Goal: Information Seeking & Learning: Learn about a topic

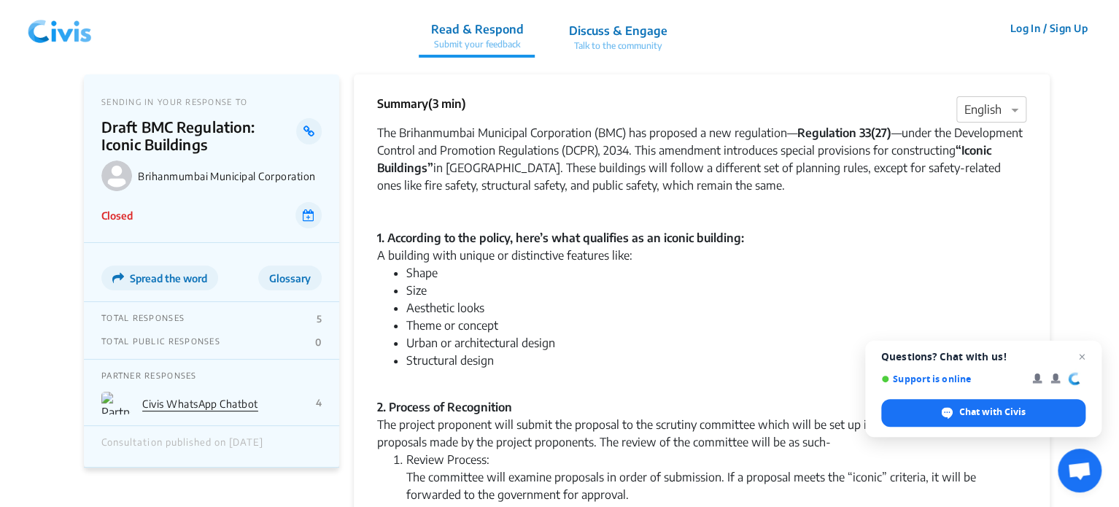
click at [489, 255] on div "A building with unique or distinctive features like:" at bounding box center [701, 256] width 649 height 18
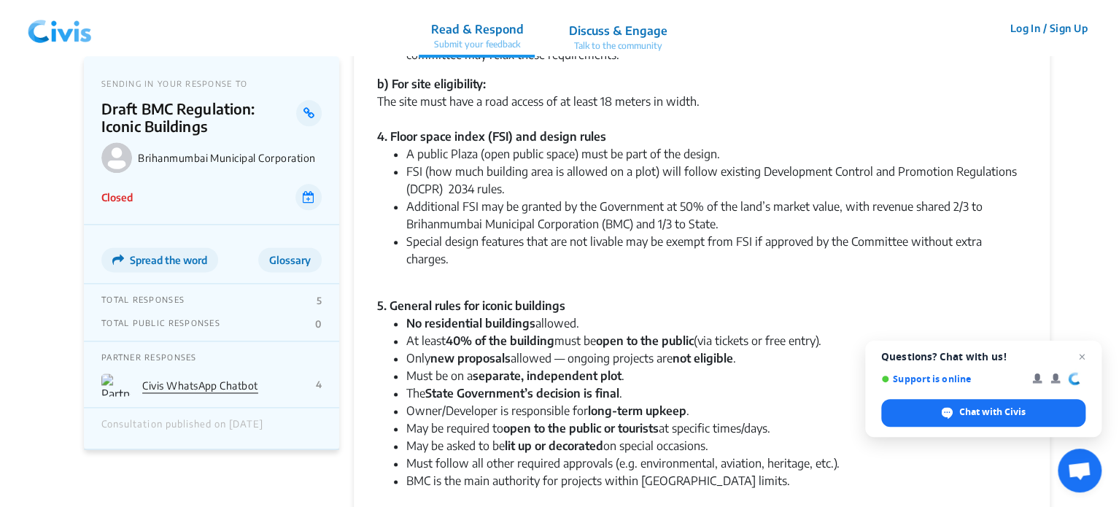
scroll to position [802, 0]
click at [468, 315] on strong "No residential buildings" at bounding box center [470, 322] width 129 height 15
click at [443, 350] on strong "new proposals" at bounding box center [470, 357] width 80 height 15
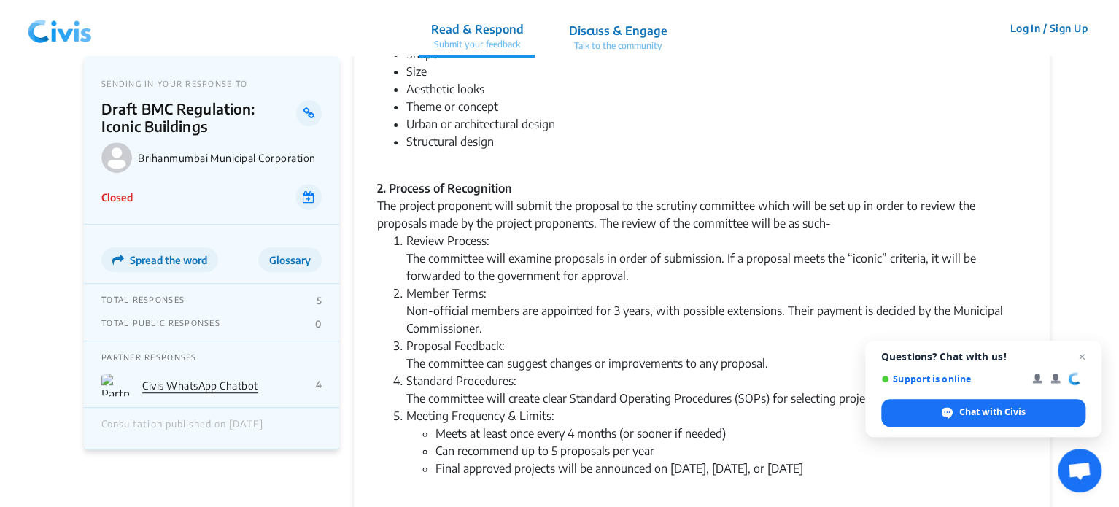
scroll to position [0, 0]
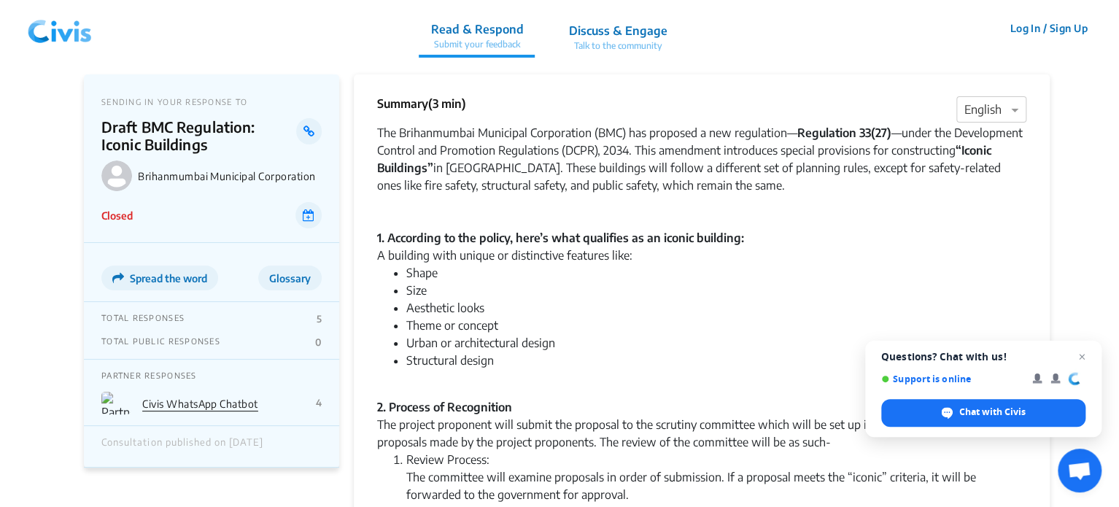
click at [527, 168] on div "The Brihanmumbai Municipal Corporation (BMC) has proposed a new regulation— Reg…" at bounding box center [701, 168] width 649 height 88
click at [493, 198] on div "The Brihanmumbai Municipal Corporation (BMC) has proposed a new regulation— Reg…" at bounding box center [701, 168] width 649 height 88
click at [446, 260] on div "A building with unique or distinctive features like:" at bounding box center [701, 256] width 649 height 18
click at [524, 174] on div "The Brihanmumbai Municipal Corporation (BMC) has proposed a new regulation— Reg…" at bounding box center [701, 168] width 649 height 88
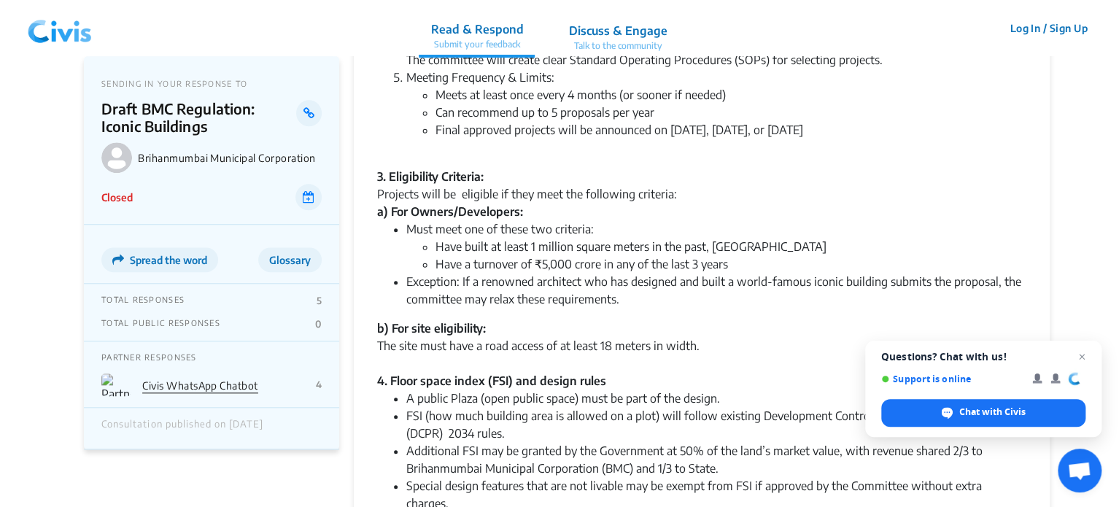
scroll to position [584, 0]
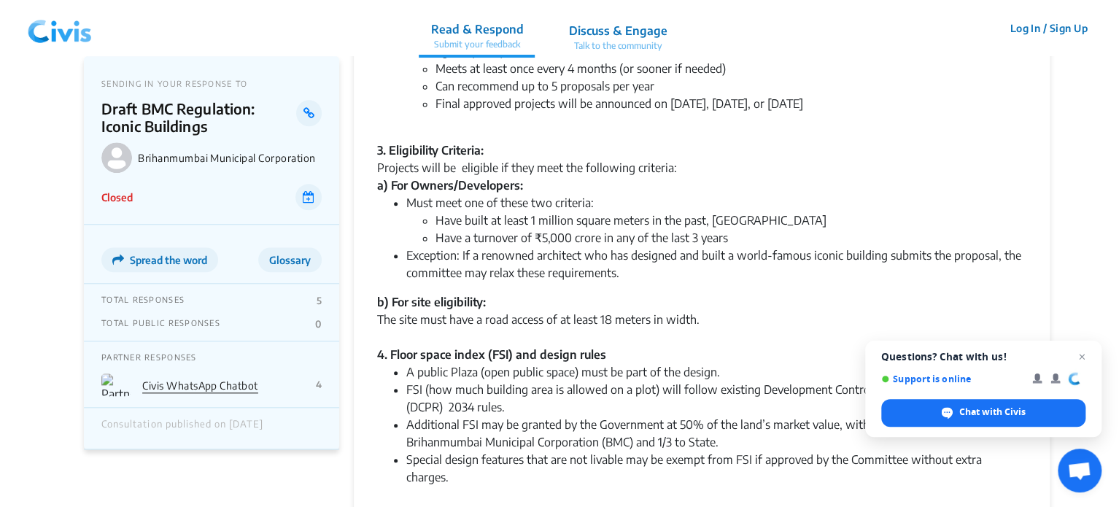
click at [520, 235] on li "Have a turnover of ₹5,000 crore in any of the last 3 years" at bounding box center [730, 238] width 591 height 18
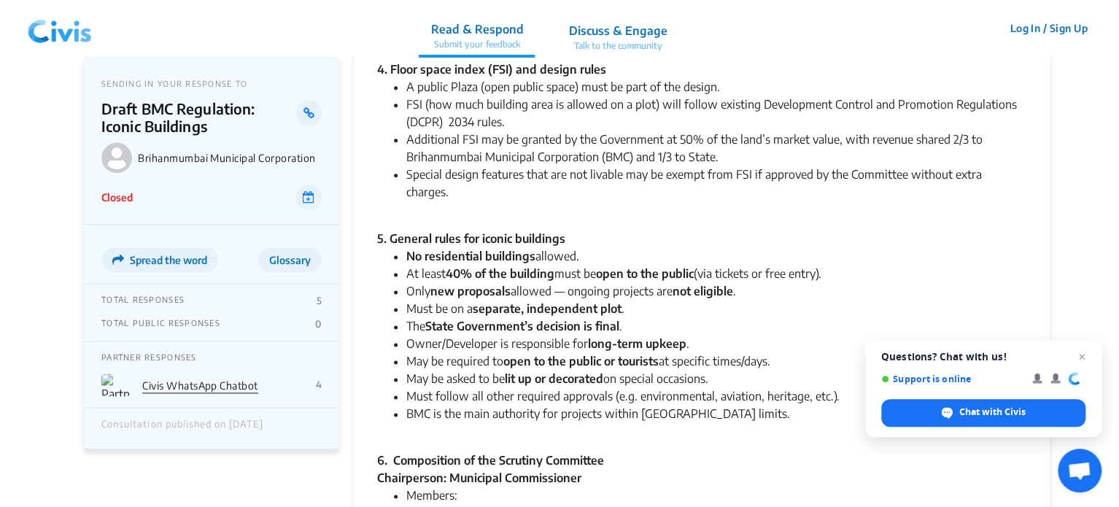
scroll to position [875, 0]
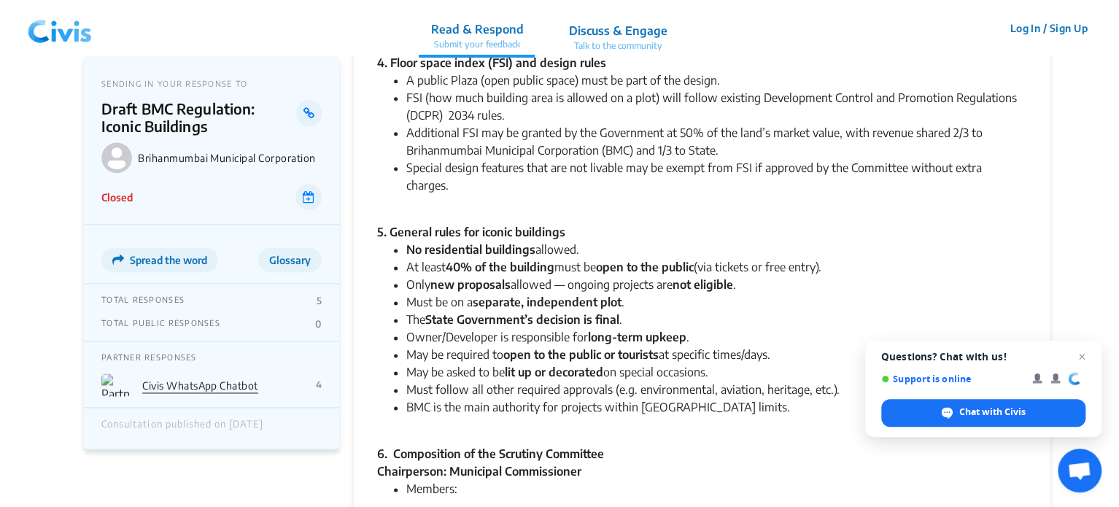
click at [426, 276] on li "Only new proposals allowed — ongoing projects are not eligible ." at bounding box center [716, 285] width 620 height 18
click at [433, 242] on strong "No residential buildings" at bounding box center [470, 249] width 129 height 15
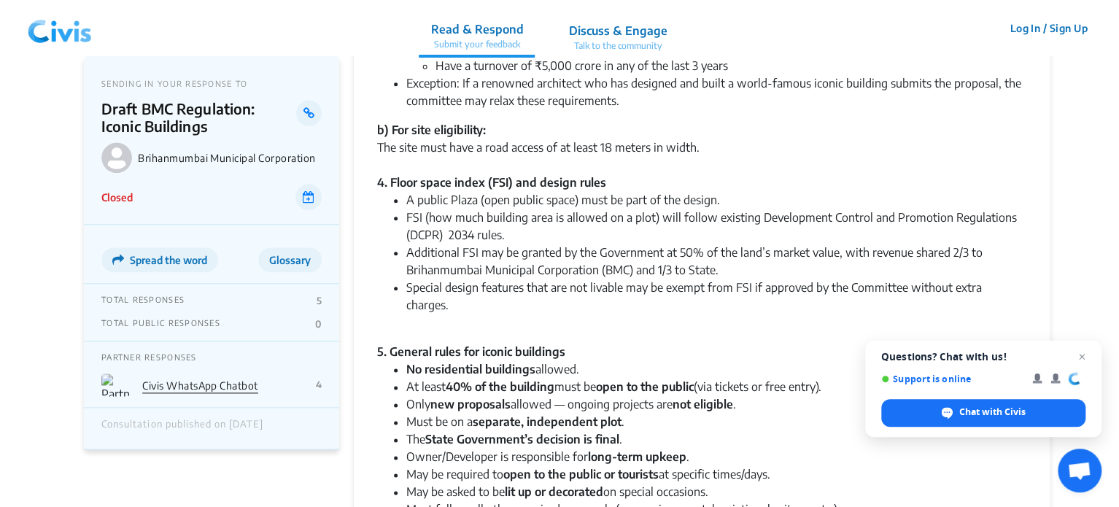
scroll to position [729, 0]
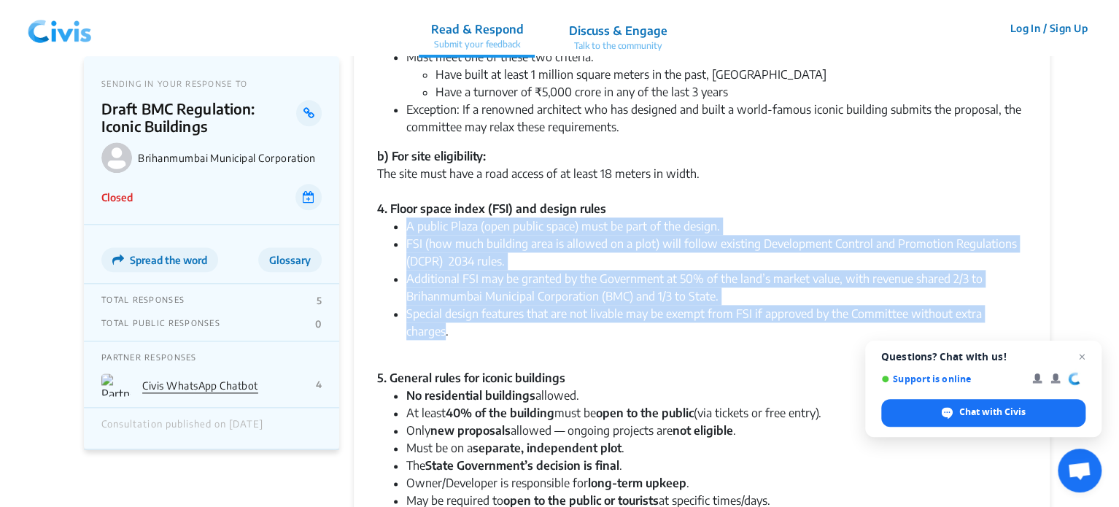
drag, startPoint x: 406, startPoint y: 224, endPoint x: 1021, endPoint y: 319, distance: 622.3
click at [1021, 319] on ul "A public Plaza (open public space) must be part of the design. FSI (how much bu…" at bounding box center [701, 287] width 649 height 140
click at [585, 290] on li "Additional FSI may be granted by the Government at 50% of the land’s market val…" at bounding box center [716, 287] width 620 height 35
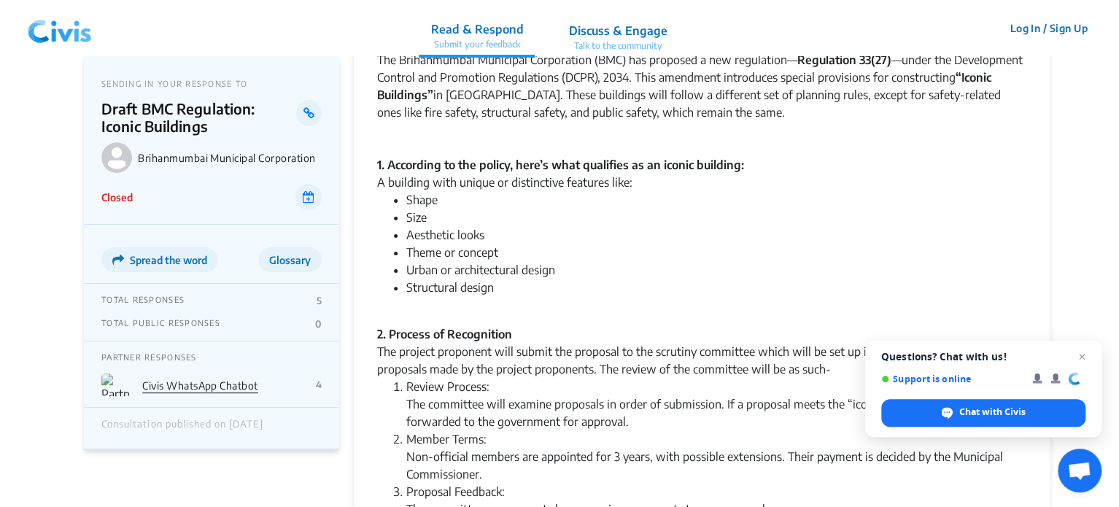
scroll to position [0, 0]
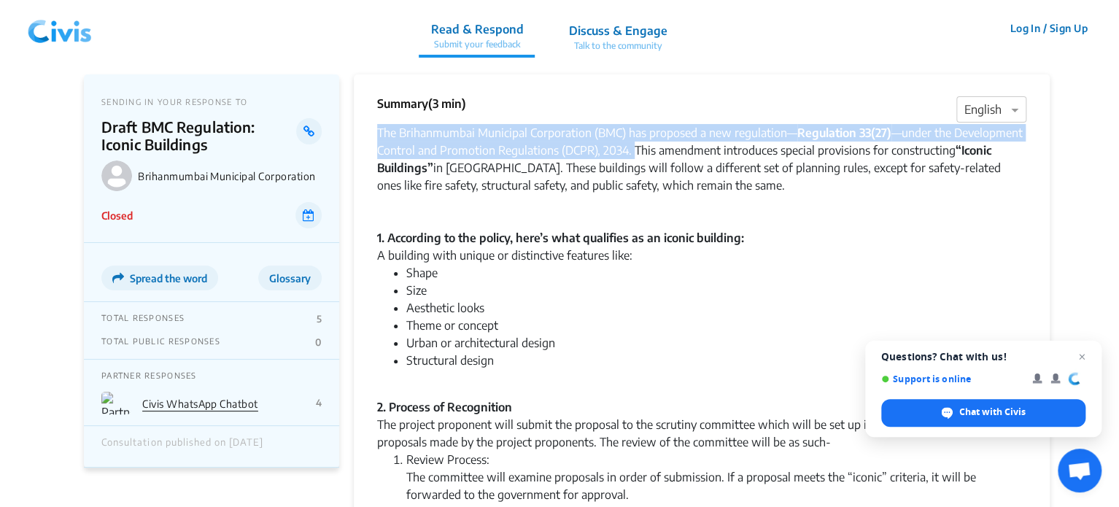
drag, startPoint x: 633, startPoint y: 149, endPoint x: 360, endPoint y: 133, distance: 273.2
copy div "The Brihanmumbai Municipal Corporation (BMC) has proposed a new regulation— Reg…"
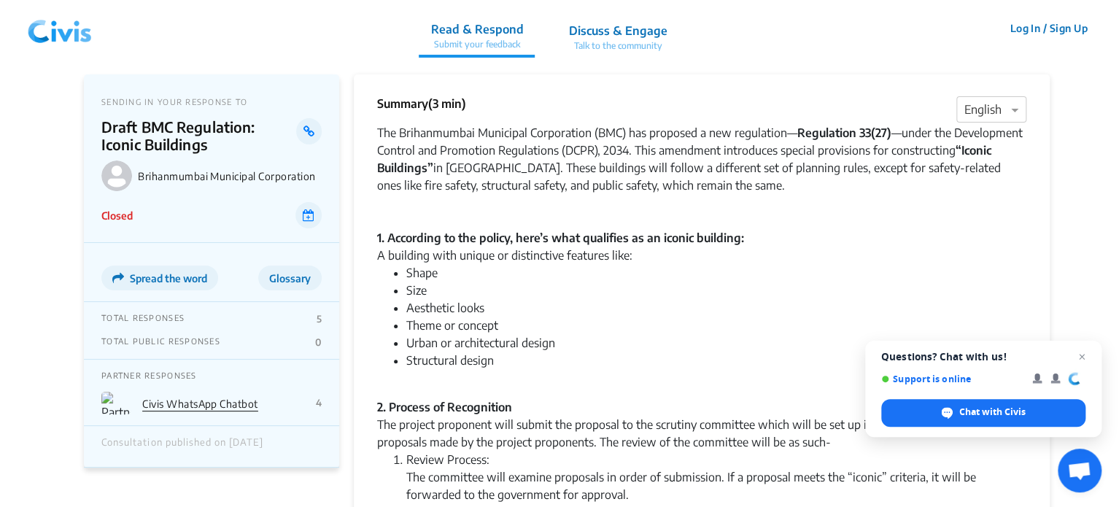
click at [575, 264] on li "Shape" at bounding box center [716, 273] width 620 height 18
click at [718, 133] on div "The Brihanmumbai Municipal Corporation (BMC) has proposed a new regulation— Reg…" at bounding box center [701, 168] width 649 height 88
click at [646, 152] on div "The Brihanmumbai Municipal Corporation (BMC) has proposed a new regulation— Reg…" at bounding box center [701, 168] width 649 height 88
click at [493, 171] on div "The Brihanmumbai Municipal Corporation (BMC) has proposed a new regulation— Reg…" at bounding box center [701, 168] width 649 height 88
click at [675, 174] on div "The Brihanmumbai Municipal Corporation (BMC) has proposed a new regulation— Reg…" at bounding box center [701, 168] width 649 height 88
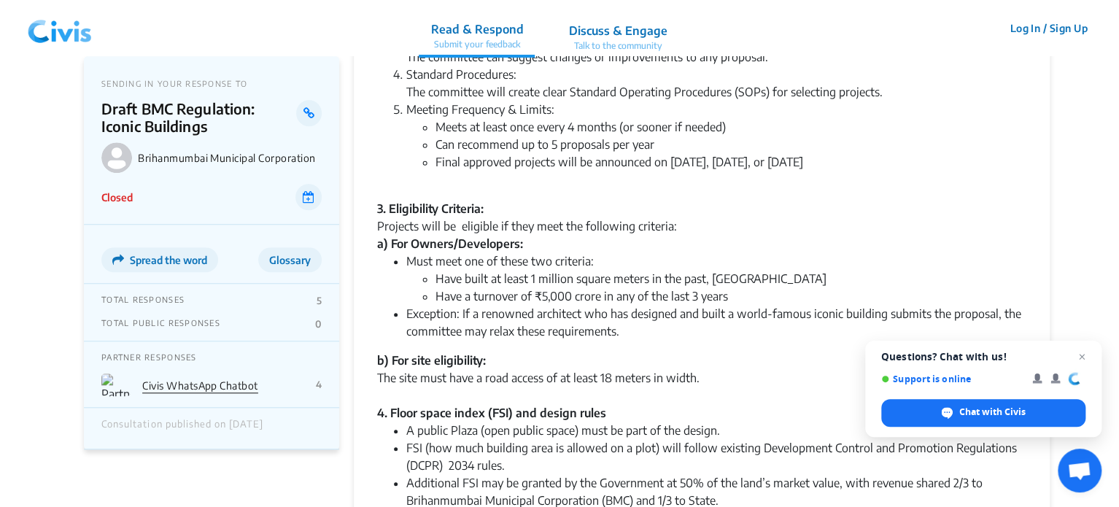
scroll to position [584, 0]
